Goal: Transaction & Acquisition: Purchase product/service

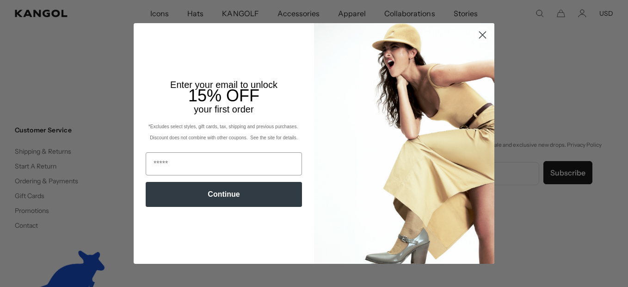
click at [483, 43] on circle "Close dialog" at bounding box center [482, 34] width 15 height 15
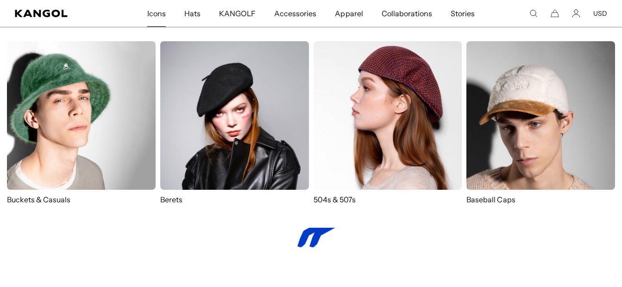
click at [421, 126] on img at bounding box center [387, 115] width 149 height 149
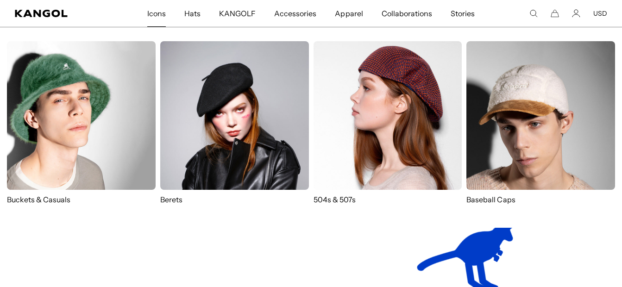
scroll to position [0, 191]
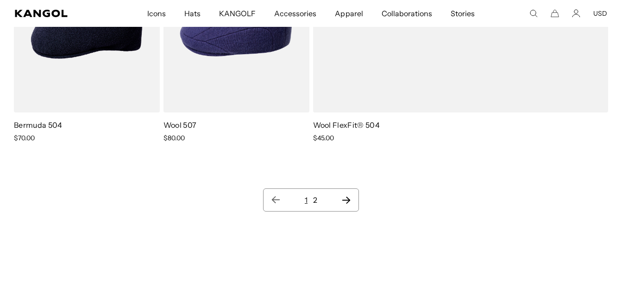
scroll to position [1351, 0]
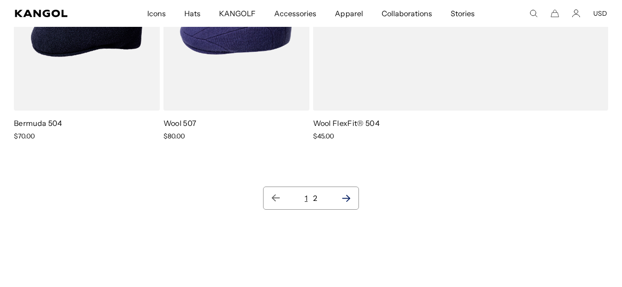
click at [348, 195] on icon "Next page" at bounding box center [346, 198] width 8 height 7
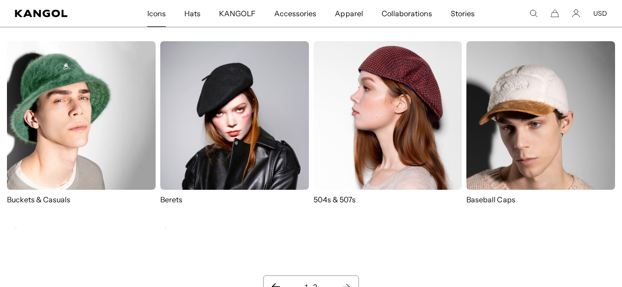
scroll to position [0, 191]
click at [96, 132] on img at bounding box center [81, 115] width 149 height 149
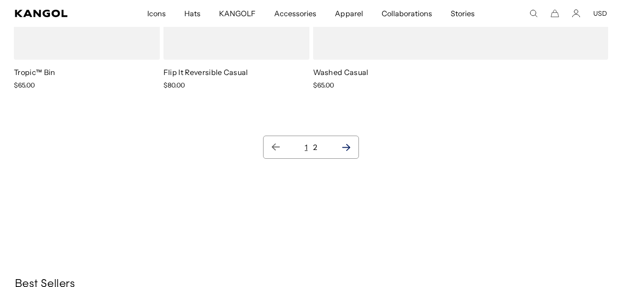
click at [349, 147] on icon "Next page" at bounding box center [346, 147] width 8 height 7
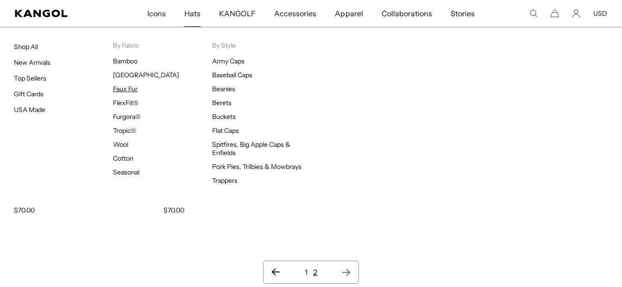
click at [129, 88] on link "Faux Fur" at bounding box center [125, 89] width 25 height 8
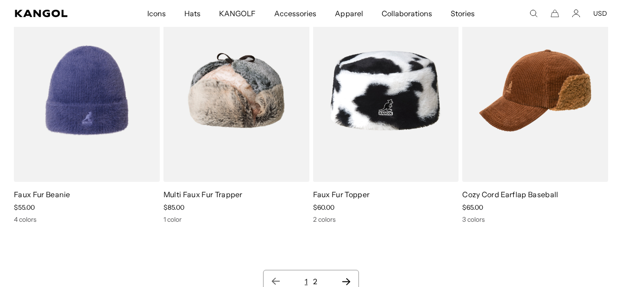
scroll to position [0, 191]
click at [346, 279] on icon "Next page" at bounding box center [346, 281] width 10 height 9
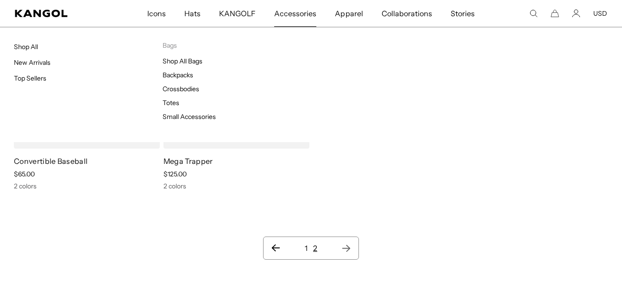
scroll to position [0, 191]
click at [183, 74] on link "Backpacks" at bounding box center [177, 75] width 31 height 8
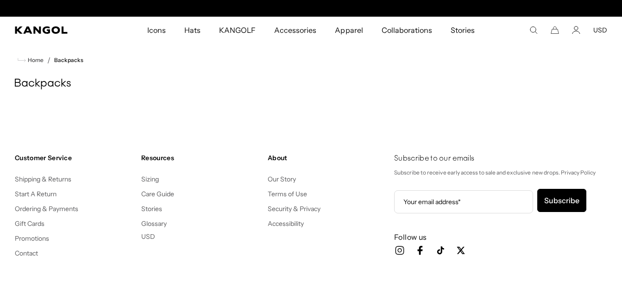
scroll to position [0, 191]
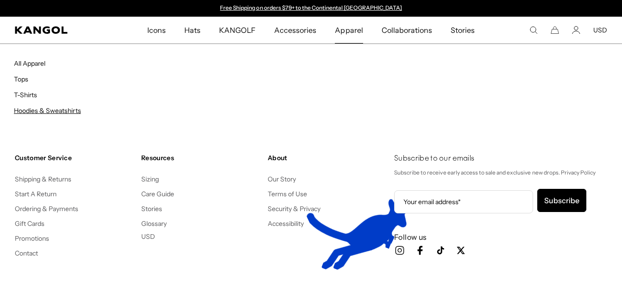
click at [67, 111] on link "Hoodies & Sweatshirts" at bounding box center [47, 110] width 67 height 8
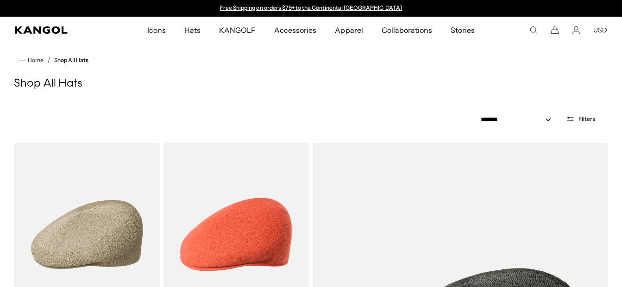
scroll to position [1129, 0]
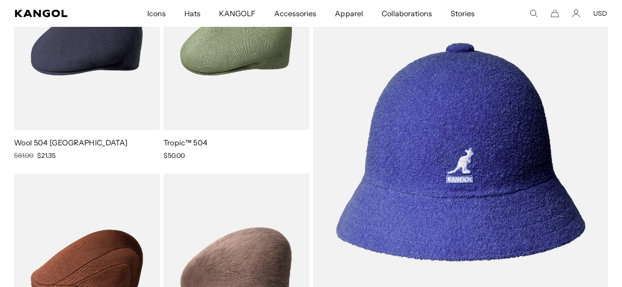
click at [0, 0] on img at bounding box center [0, 0] width 0 height 0
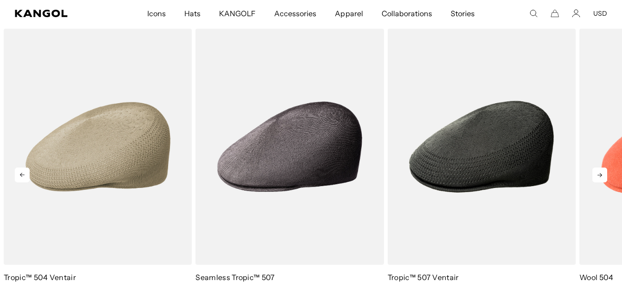
click at [20, 177] on icon at bounding box center [22, 175] width 15 height 15
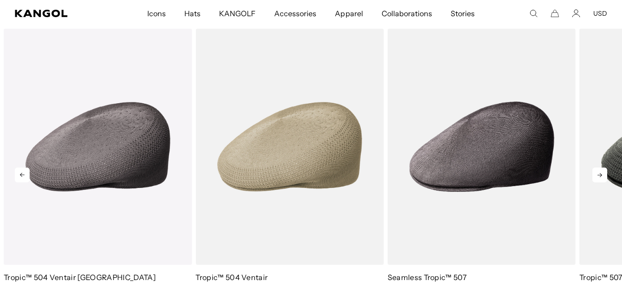
scroll to position [0, 191]
click at [20, 177] on icon at bounding box center [22, 175] width 15 height 15
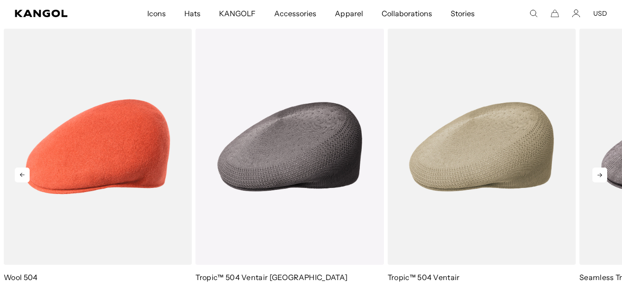
click at [20, 177] on icon at bounding box center [22, 175] width 15 height 15
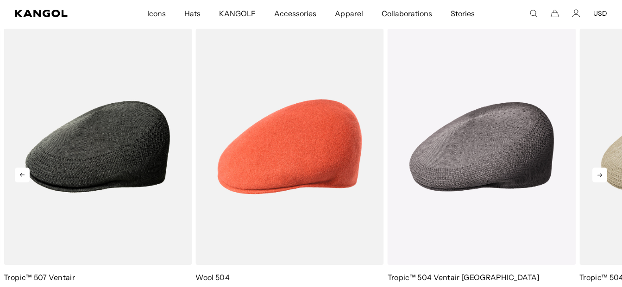
click at [20, 177] on icon at bounding box center [22, 175] width 15 height 15
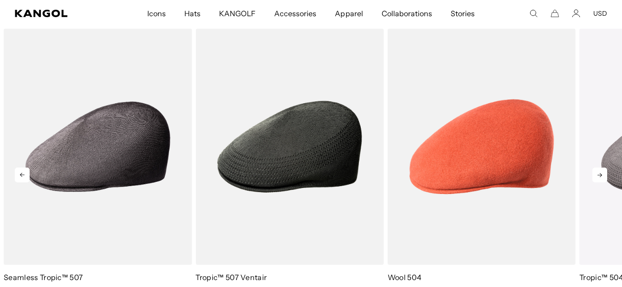
scroll to position [0, 0]
click at [20, 177] on icon at bounding box center [22, 175] width 15 height 15
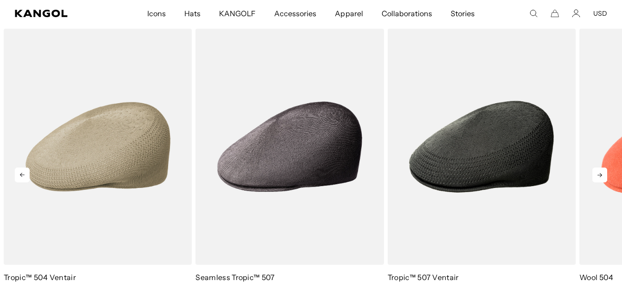
click at [20, 177] on icon at bounding box center [22, 175] width 15 height 15
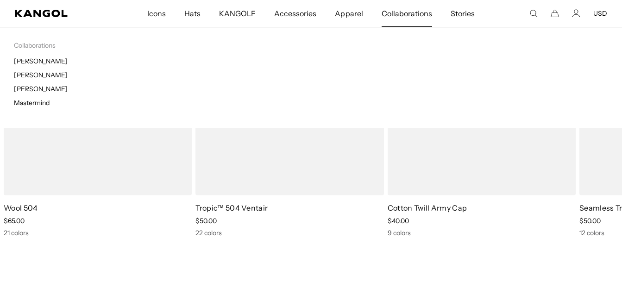
click at [482, 98] on div "Collaborations Collaborations J.Lindeberg Tadanori Yokoo Tristan Eaton Mastermi…" at bounding box center [311, 77] width 622 height 101
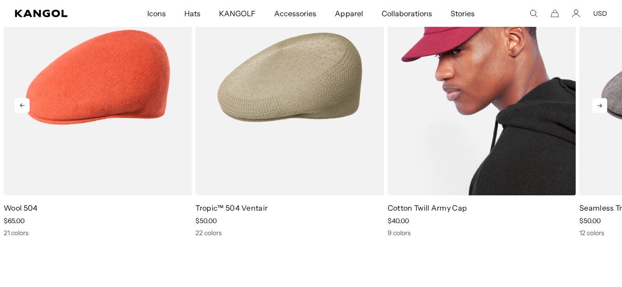
click at [470, 174] on img "3 of 10" at bounding box center [481, 77] width 188 height 236
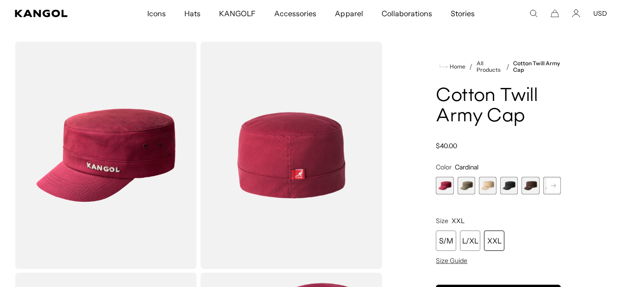
click at [529, 187] on span "5 of 9" at bounding box center [530, 186] width 18 height 18
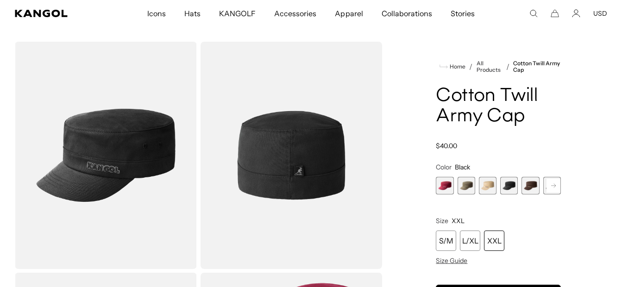
click at [487, 187] on span "3 of 9" at bounding box center [488, 186] width 18 height 18
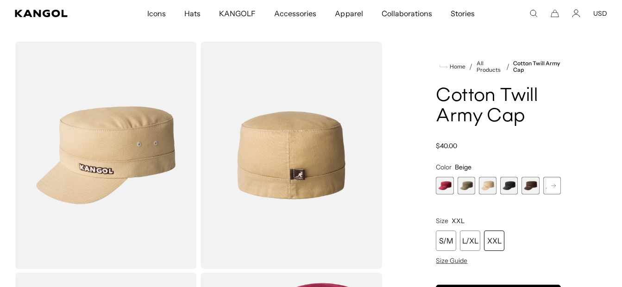
click at [466, 187] on span "2 of 9" at bounding box center [466, 186] width 18 height 18
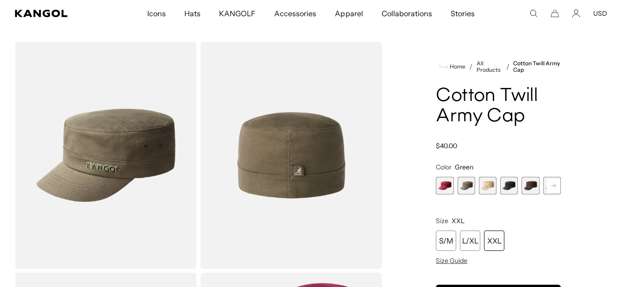
scroll to position [0, 191]
click at [444, 190] on span "1 of 9" at bounding box center [444, 186] width 18 height 18
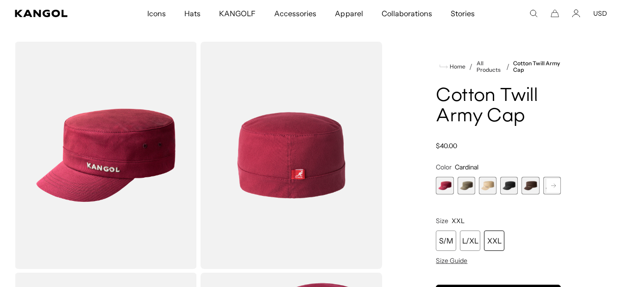
click at [552, 187] on rect at bounding box center [553, 186] width 14 height 14
click at [531, 183] on span "6 of 9" at bounding box center [530, 186] width 18 height 18
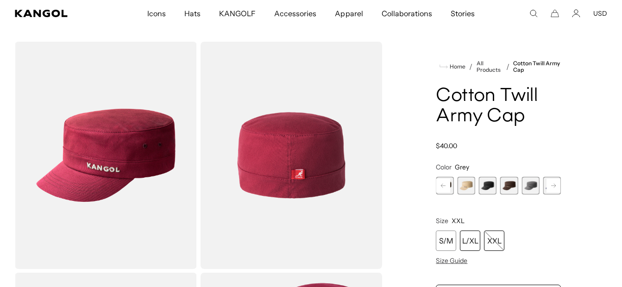
click at [471, 245] on div "L/XL" at bounding box center [470, 240] width 20 height 20
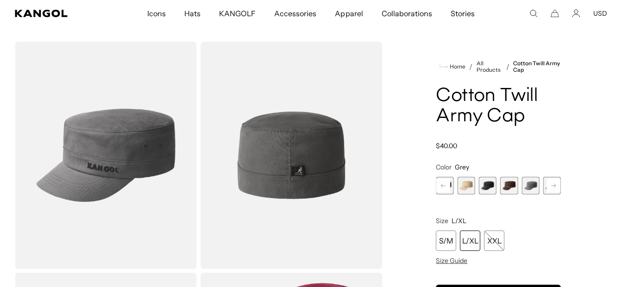
scroll to position [0, 191]
click at [555, 185] on rect at bounding box center [553, 186] width 14 height 14
click at [525, 182] on span "7 of 9" at bounding box center [530, 186] width 18 height 18
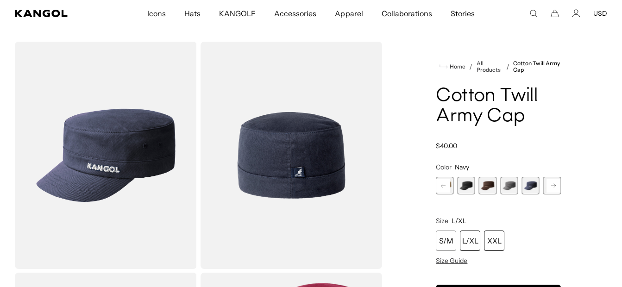
click at [496, 243] on div "XXL" at bounding box center [494, 240] width 20 height 20
click at [553, 187] on rect at bounding box center [553, 186] width 14 height 14
click at [535, 185] on span "8 of 9" at bounding box center [530, 186] width 18 height 18
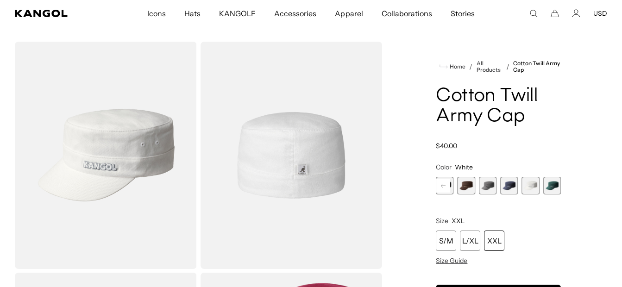
click at [554, 189] on span "9 of 9" at bounding box center [552, 186] width 18 height 18
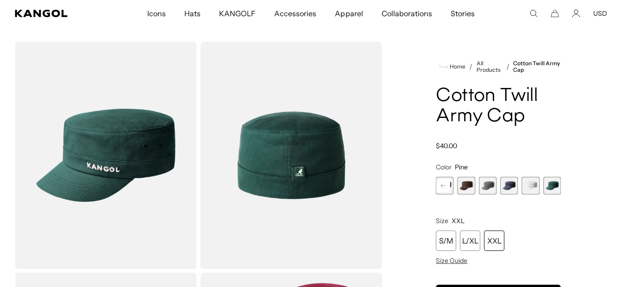
click at [505, 183] on span "7 of 9" at bounding box center [509, 186] width 18 height 18
